Goal: Task Accomplishment & Management: Manage account settings

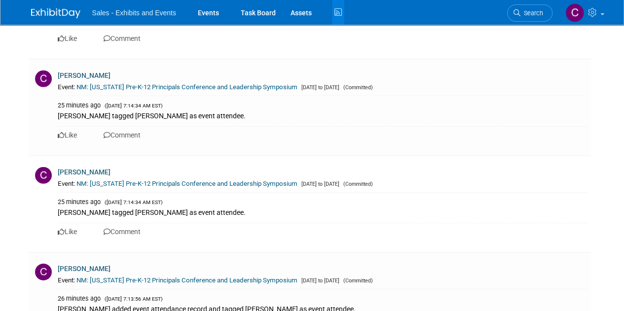
click at [340, 5] on icon at bounding box center [338, 12] width 12 height 15
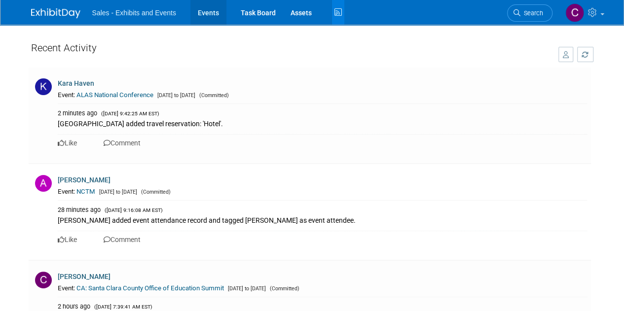
click at [200, 15] on link "Events" at bounding box center [208, 12] width 36 height 25
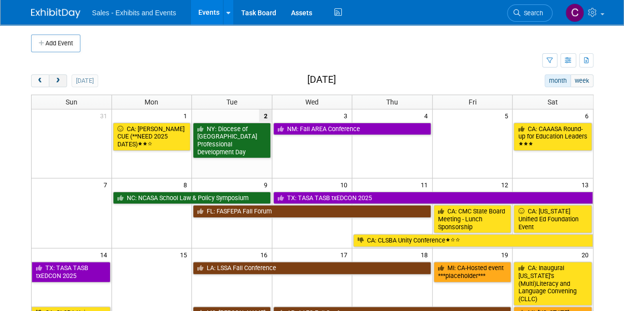
click at [56, 79] on span "next" at bounding box center [57, 81] width 7 height 6
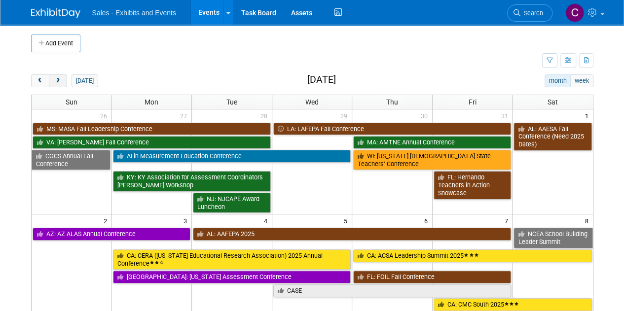
click at [56, 79] on span "next" at bounding box center [57, 81] width 7 height 6
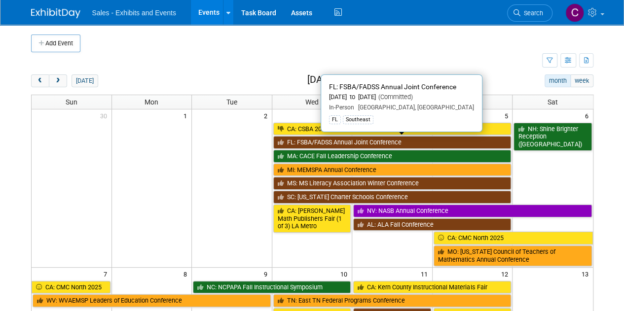
drag, startPoint x: 289, startPoint y: 139, endPoint x: 283, endPoint y: 140, distance: 6.0
click at [289, 139] on link "FL: FSBA/FADSS Annual Joint Conference" at bounding box center [392, 142] width 238 height 13
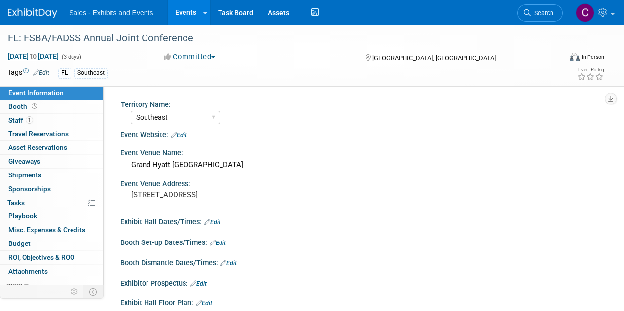
select select "Southeast"
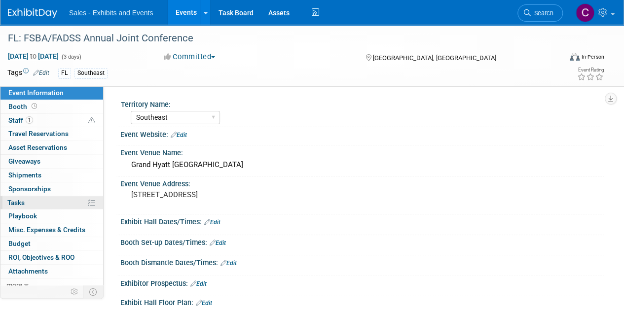
click at [17, 204] on span "Tasks 0%" at bounding box center [15, 203] width 17 height 8
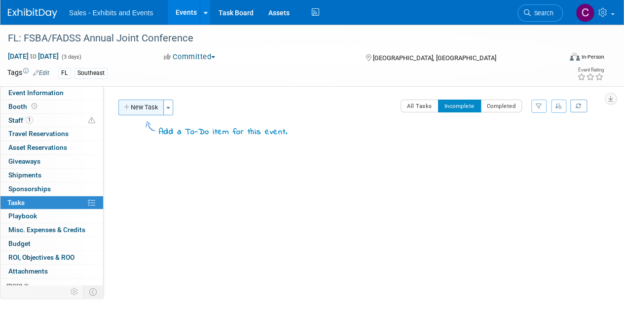
click at [134, 106] on button "New Task" at bounding box center [140, 108] width 45 height 16
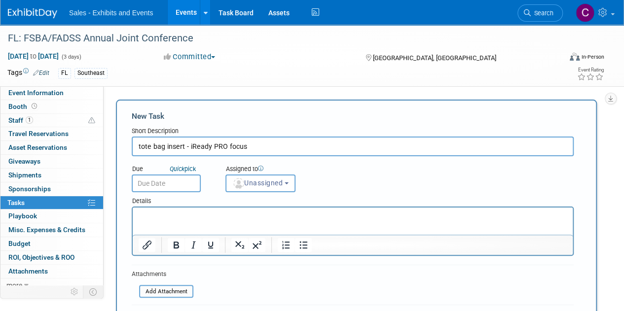
type input "tote bag insert - iReady PRO focus"
click at [149, 191] on input "text" at bounding box center [166, 184] width 69 height 18
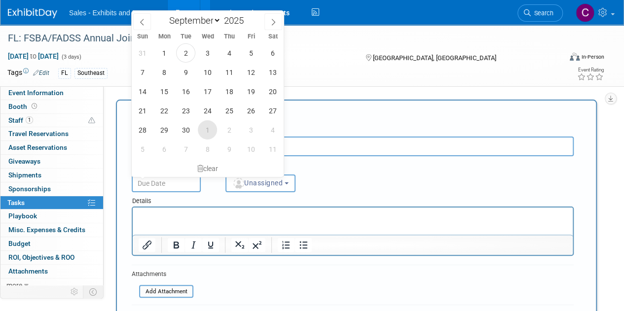
click at [206, 132] on span "1" at bounding box center [207, 129] width 19 height 19
type input "Oct 1, 2025"
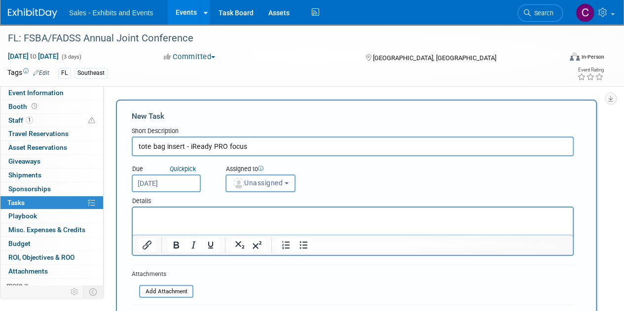
click at [270, 177] on button "Unassigned" at bounding box center [260, 184] width 70 height 18
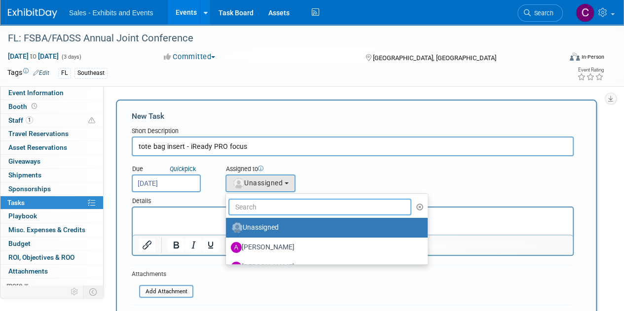
click at [276, 208] on input "text" at bounding box center [319, 207] width 183 height 17
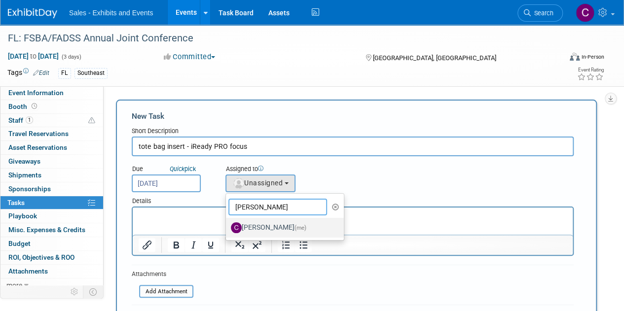
type input "christine"
click at [279, 233] on label "Christine Lurz (me)" at bounding box center [282, 228] width 103 height 16
click at [227, 230] on input "Christine Lurz (me)" at bounding box center [224, 226] width 6 height 6
select select "a9e3834d-668b-4315-a5d4-069993be606a"
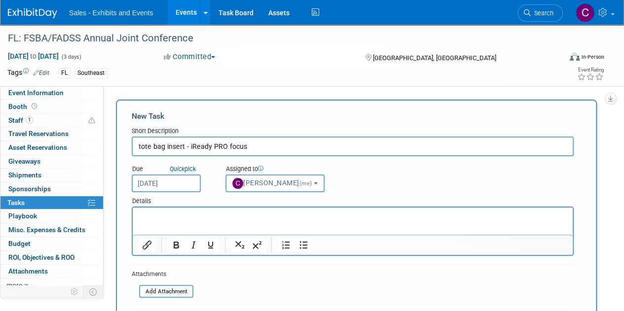
click at [265, 140] on input "tote bag insert - iReady PRO focus" at bounding box center [353, 147] width 442 height 20
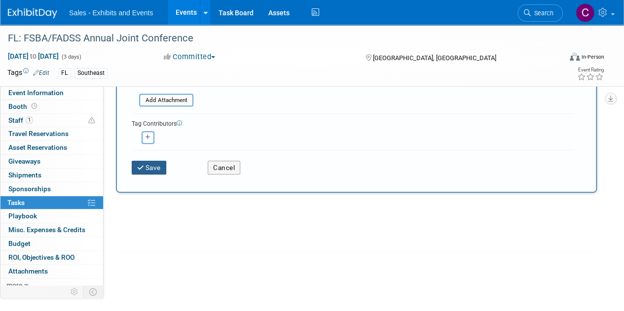
type input "tote bag insert - iReady PRO focus - due mid NOV"
click at [152, 171] on button "Save" at bounding box center [149, 168] width 35 height 14
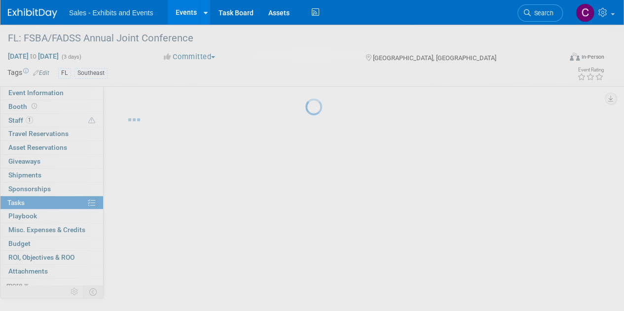
scroll to position [0, 0]
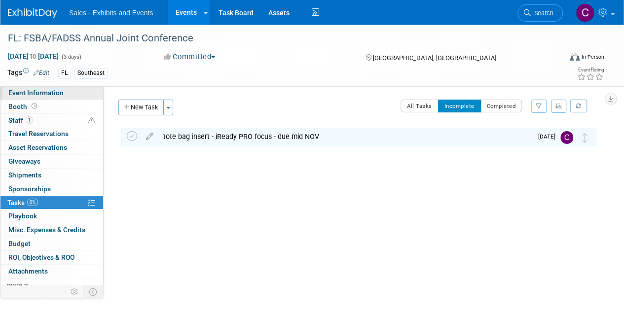
click at [36, 99] on link "Event Information" at bounding box center [51, 92] width 103 height 13
select select "Southeast"
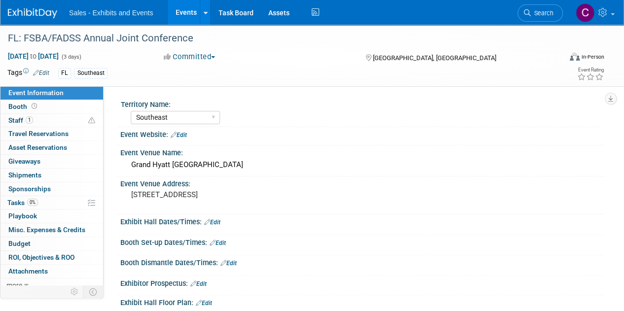
click at [188, 11] on link "Events" at bounding box center [186, 12] width 36 height 25
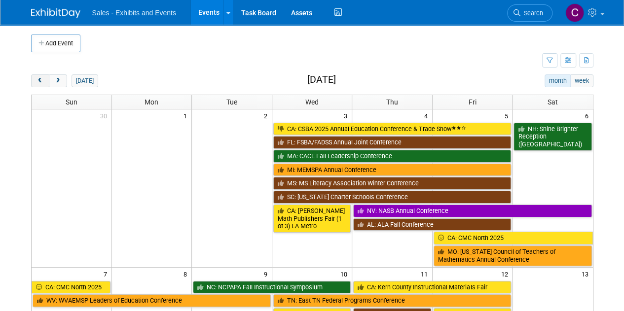
click at [44, 85] on button "prev" at bounding box center [40, 80] width 18 height 13
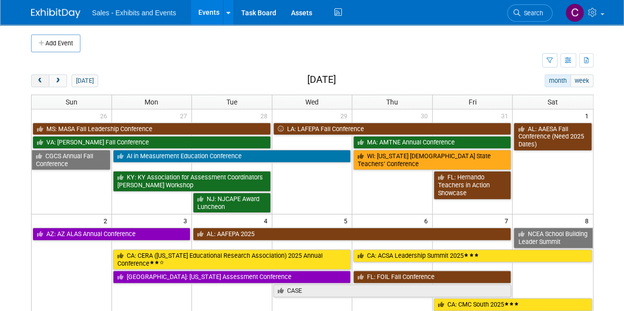
click at [44, 85] on button "prev" at bounding box center [40, 80] width 18 height 13
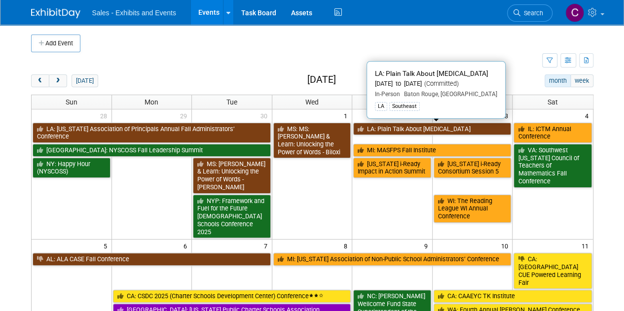
drag, startPoint x: 379, startPoint y: 122, endPoint x: 339, endPoint y: 122, distance: 39.9
click at [379, 123] on link "LA: Plain Talk About [MEDICAL_DATA]" at bounding box center [432, 129] width 158 height 13
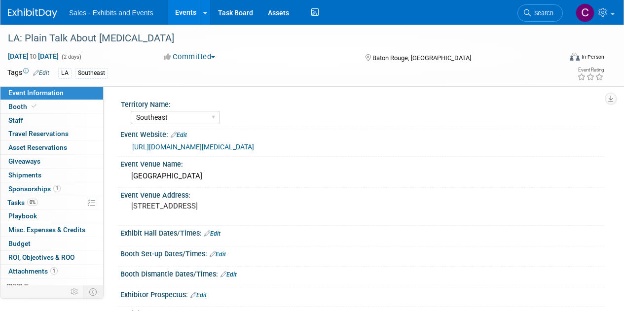
select select "Southeast"
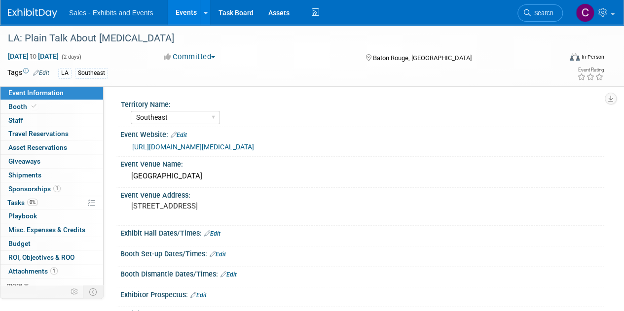
click at [9, 185] on span "Sponsorships 1" at bounding box center [34, 189] width 52 height 8
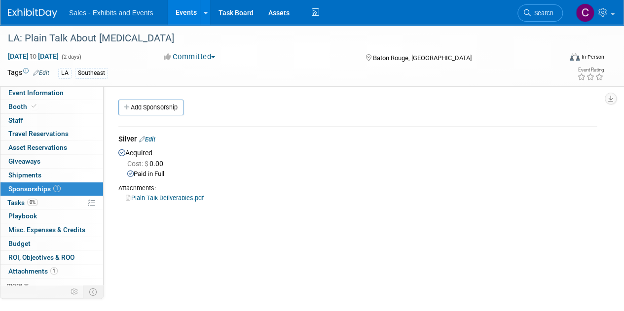
click at [152, 140] on link "Edit" at bounding box center [147, 139] width 16 height 7
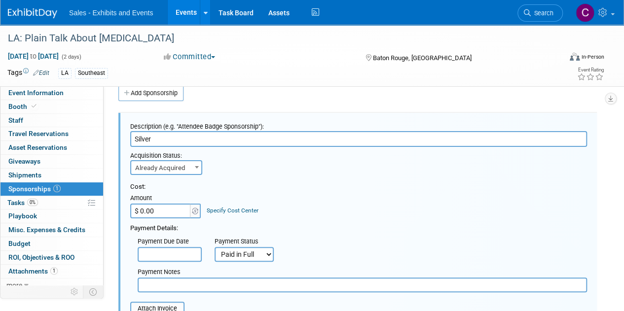
click at [178, 210] on input "$ 0.00" at bounding box center [161, 211] width 62 height 15
type input "$ 5,000.00"
click at [167, 279] on input "text" at bounding box center [362, 285] width 449 height 15
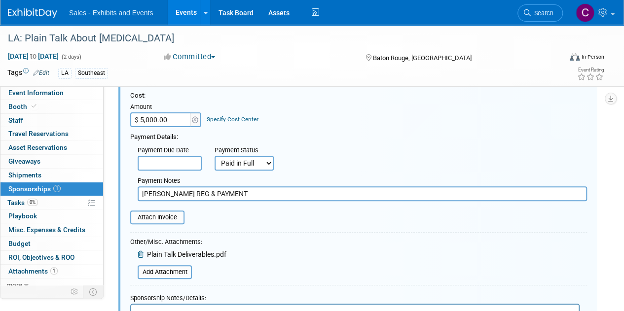
scroll to position [227, 0]
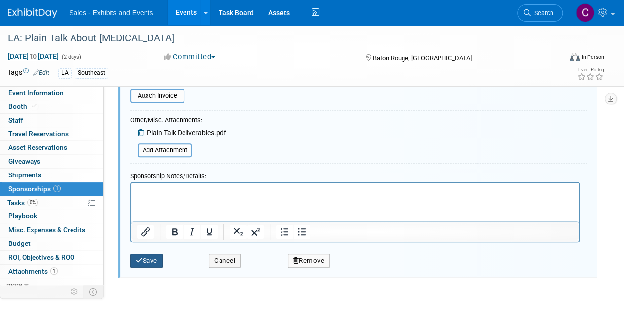
type input "KEVIN HANDLED REG & PAYMENT"
click at [150, 263] on button "Save" at bounding box center [146, 261] width 33 height 14
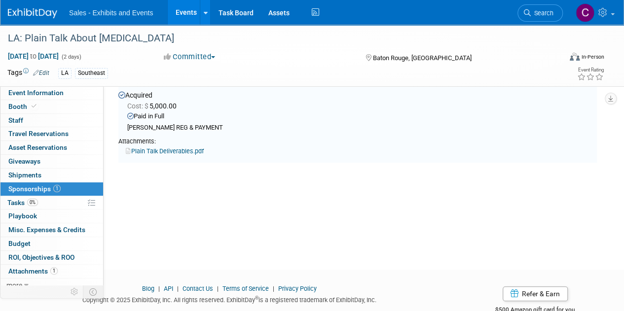
scroll to position [14, 0]
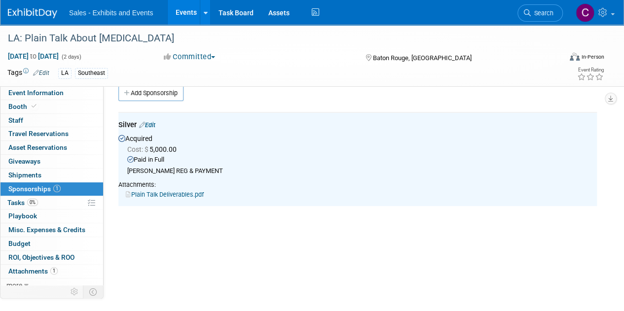
click at [22, 269] on span "Attachments 1" at bounding box center [32, 271] width 49 height 8
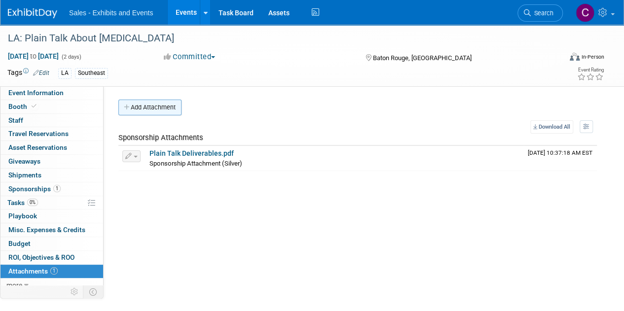
click at [153, 110] on button "Add Attachment" at bounding box center [149, 108] width 63 height 16
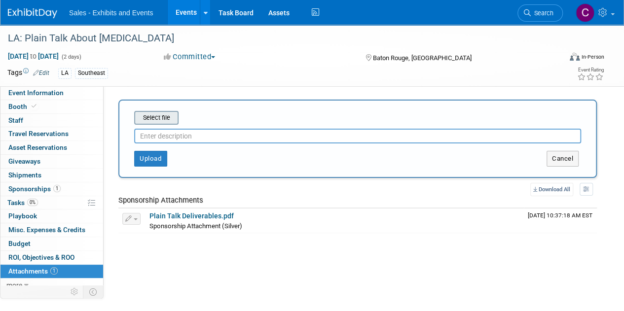
click at [159, 118] on input "file" at bounding box center [118, 118] width 117 height 12
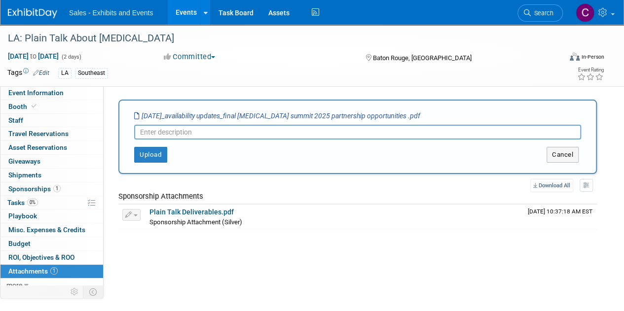
click at [212, 131] on input "text" at bounding box center [357, 132] width 447 height 15
type input "Sponsor Packet"
click at [144, 163] on div "Select file 5.16.25_availability updates_final dyslexia summit 2025 partnership…" at bounding box center [357, 137] width 478 height 74
click at [153, 157] on button "Upload" at bounding box center [150, 155] width 33 height 16
